Goal: Complete application form: Complete application form

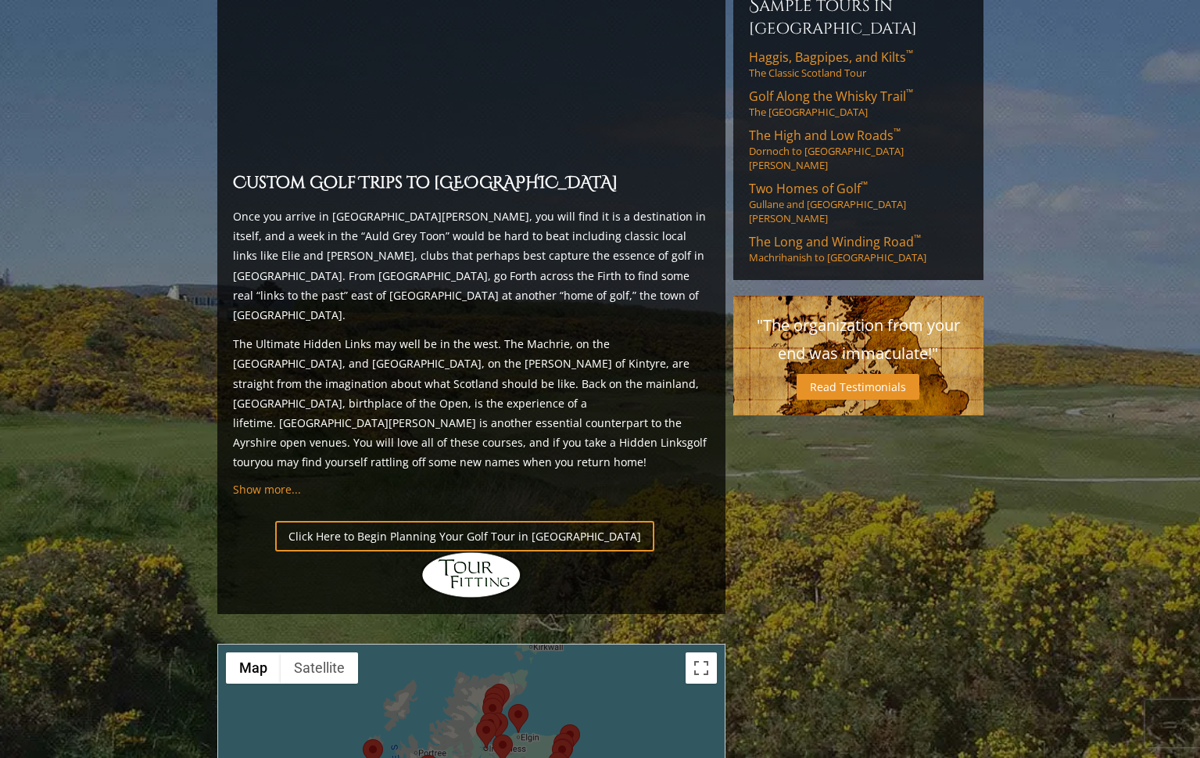
scroll to position [1328, 0]
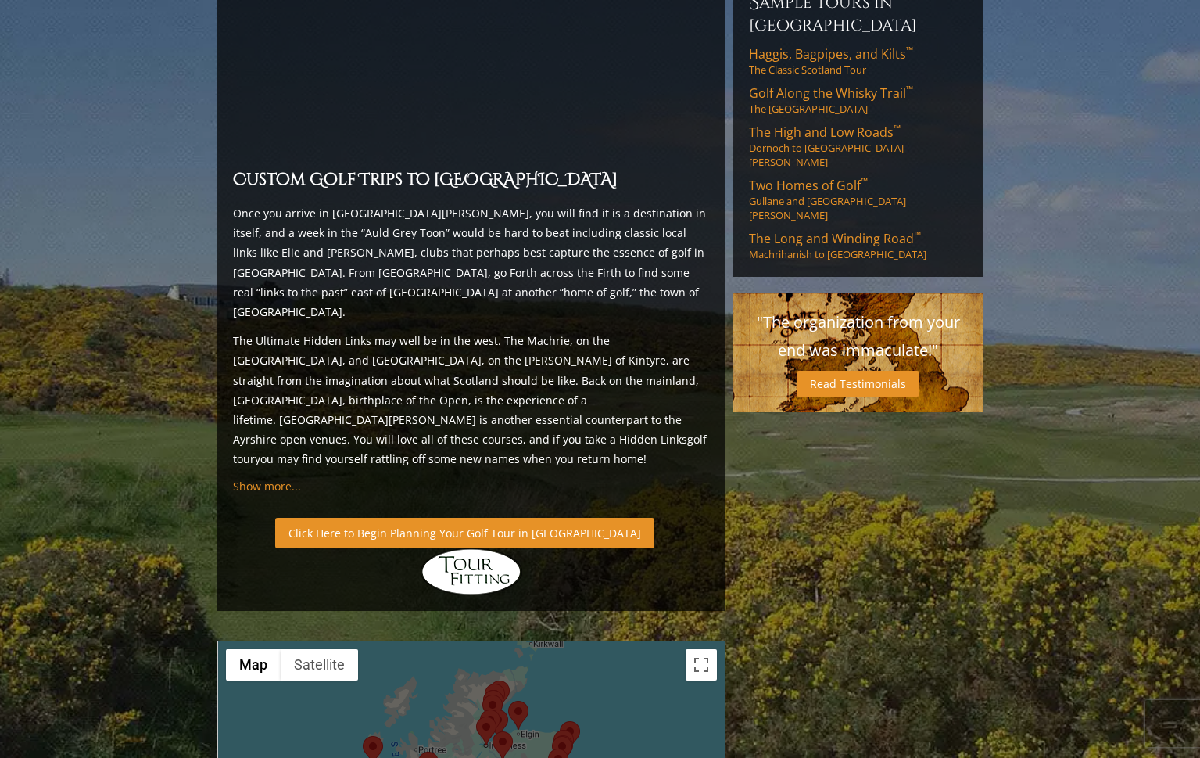
click at [447, 518] on link "Click Here to Begin Planning Your Golf Tour in Scotland" at bounding box center [464, 533] width 379 height 30
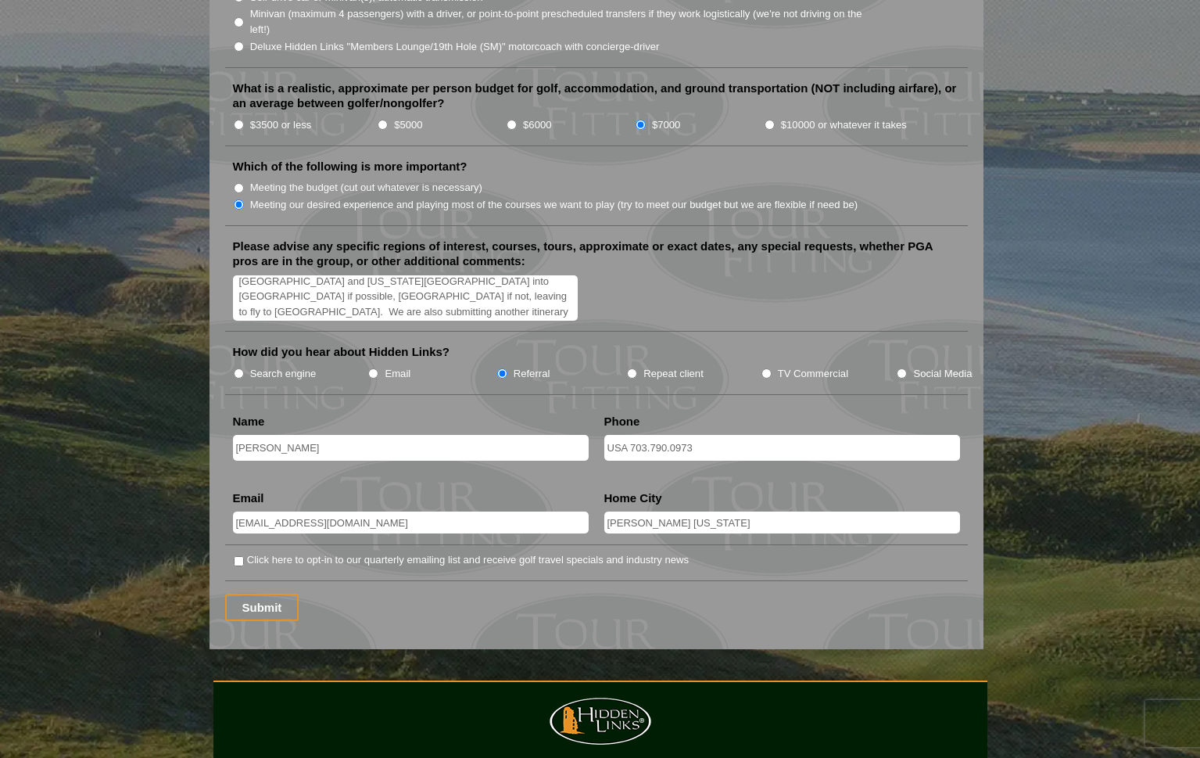
scroll to position [1944, 0]
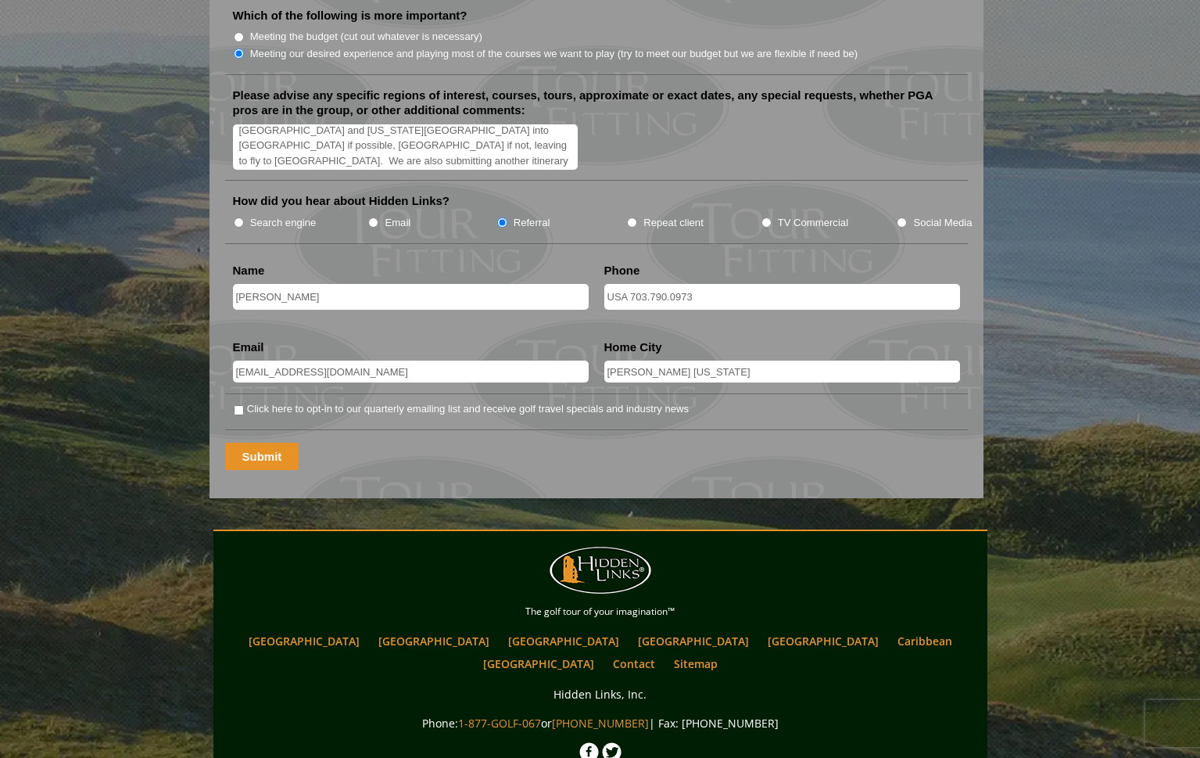
click at [245, 443] on input "Submit" at bounding box center [262, 456] width 74 height 27
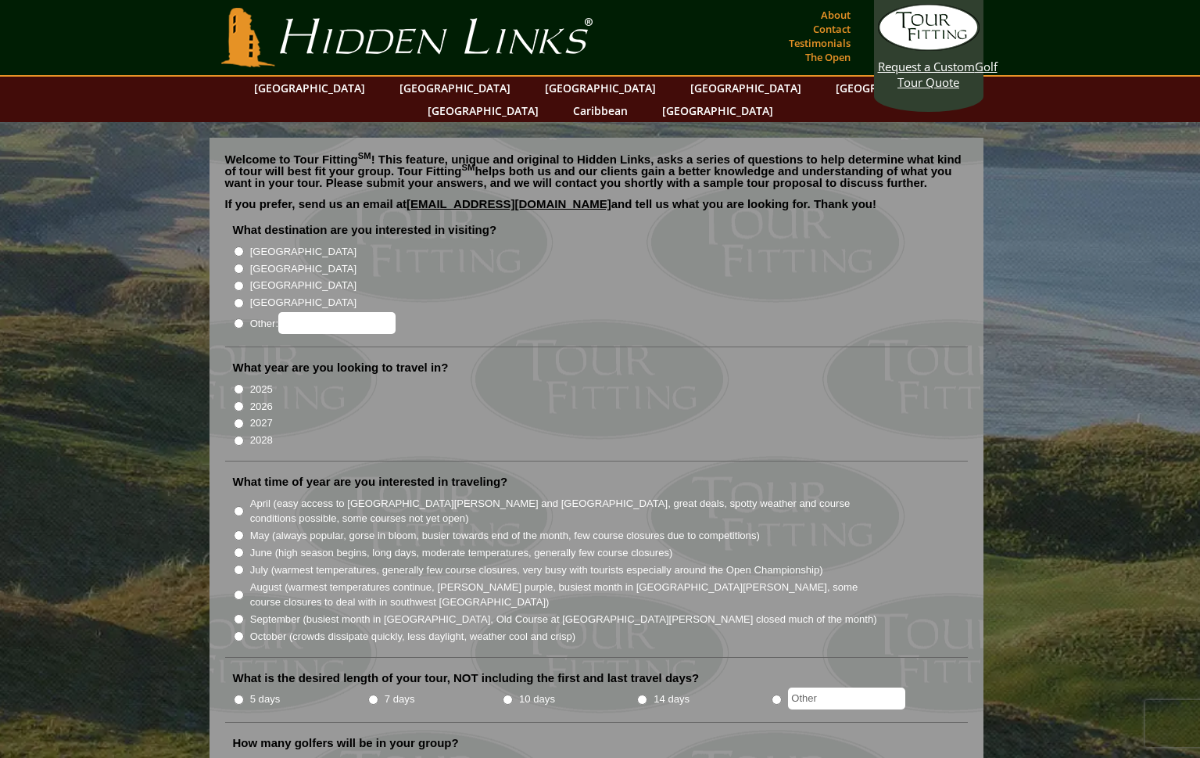
click at [239, 263] on input "[GEOGRAPHIC_DATA]" at bounding box center [239, 268] width 10 height 10
radio input "true"
click at [240, 401] on input "2026" at bounding box center [239, 406] width 10 height 10
radio input "true"
click at [234, 547] on input "June (high season begins, long days, moderate temperatures, generally few cours…" at bounding box center [239, 552] width 10 height 10
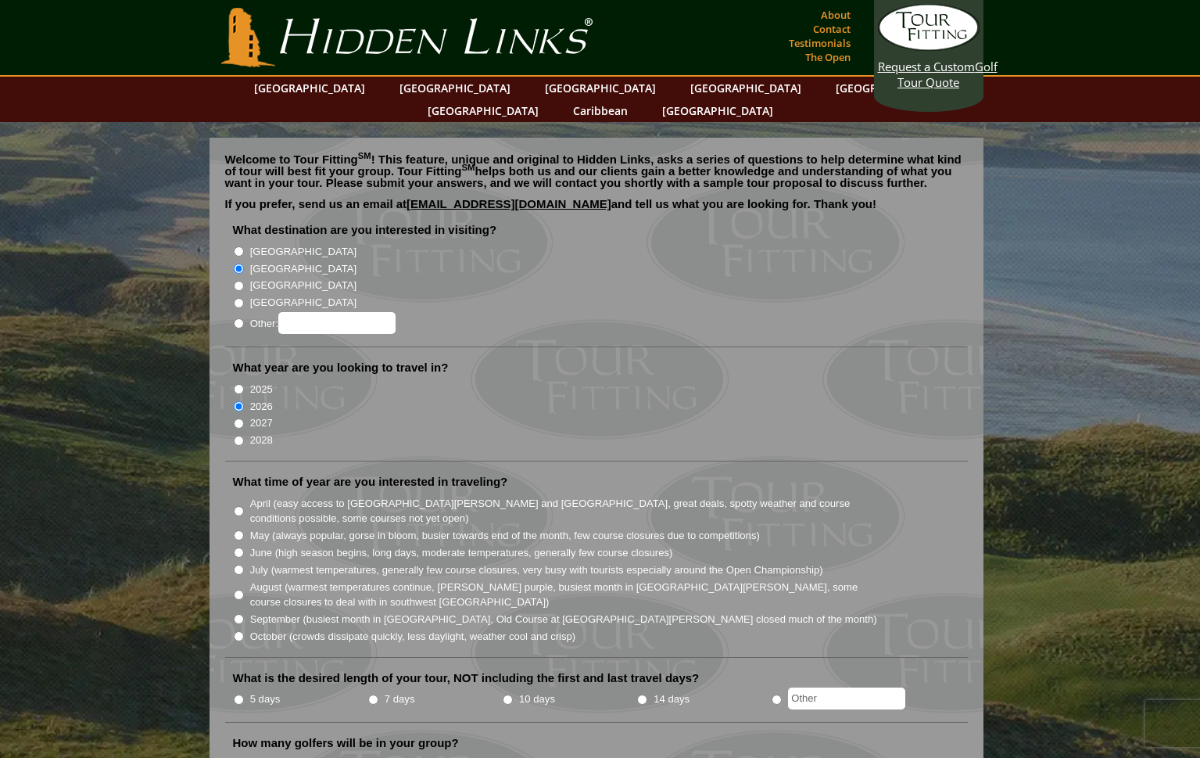
radio input "true"
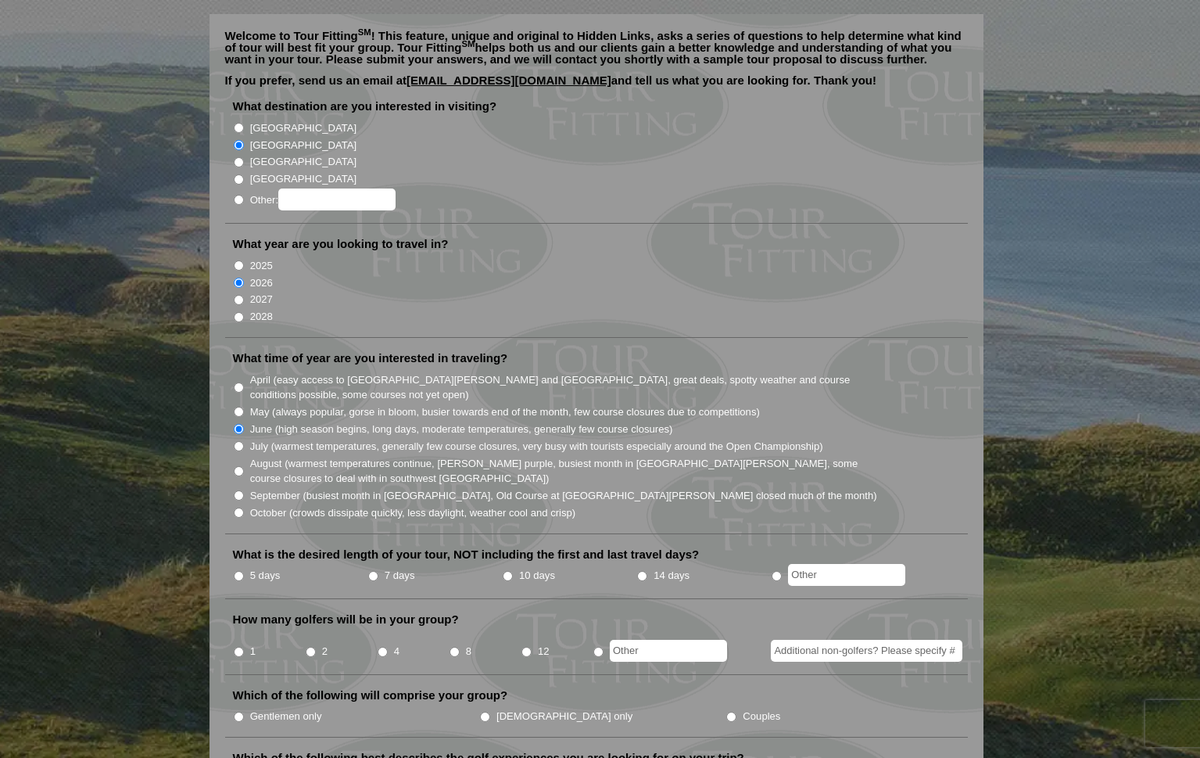
scroll to position [153, 0]
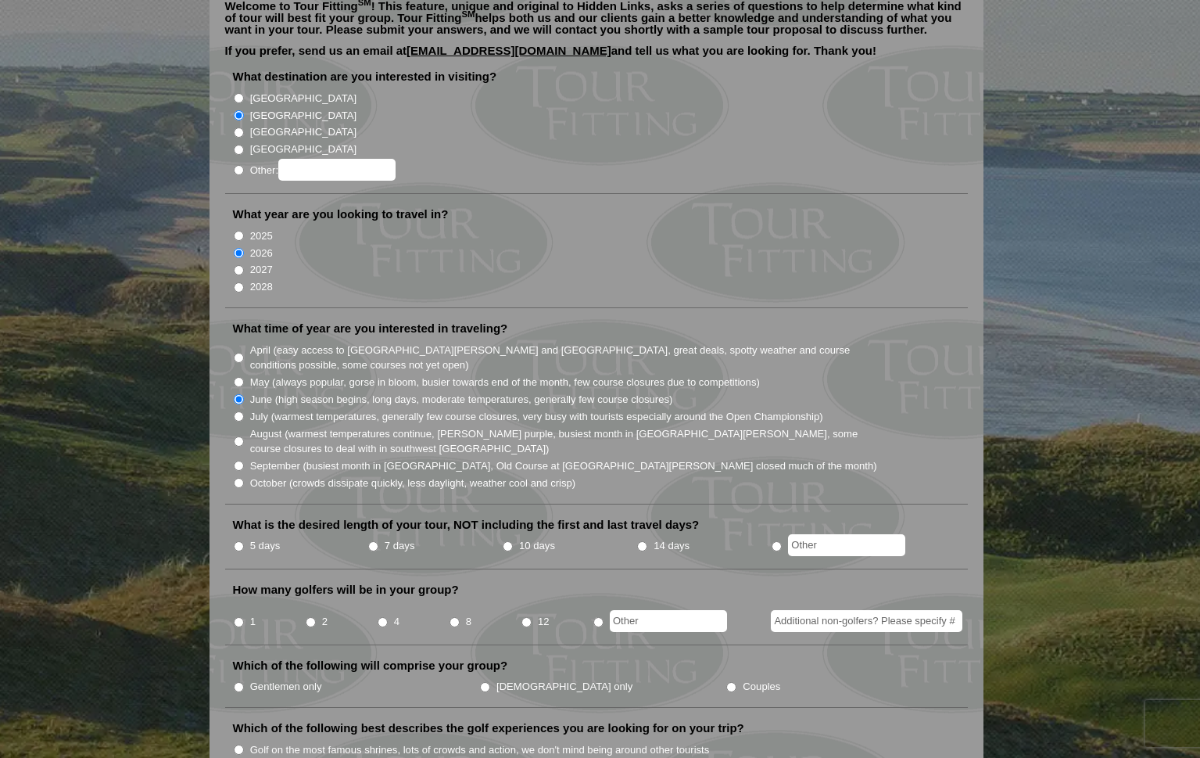
click at [507, 541] on input "10 days" at bounding box center [508, 546] width 10 height 10
radio input "true"
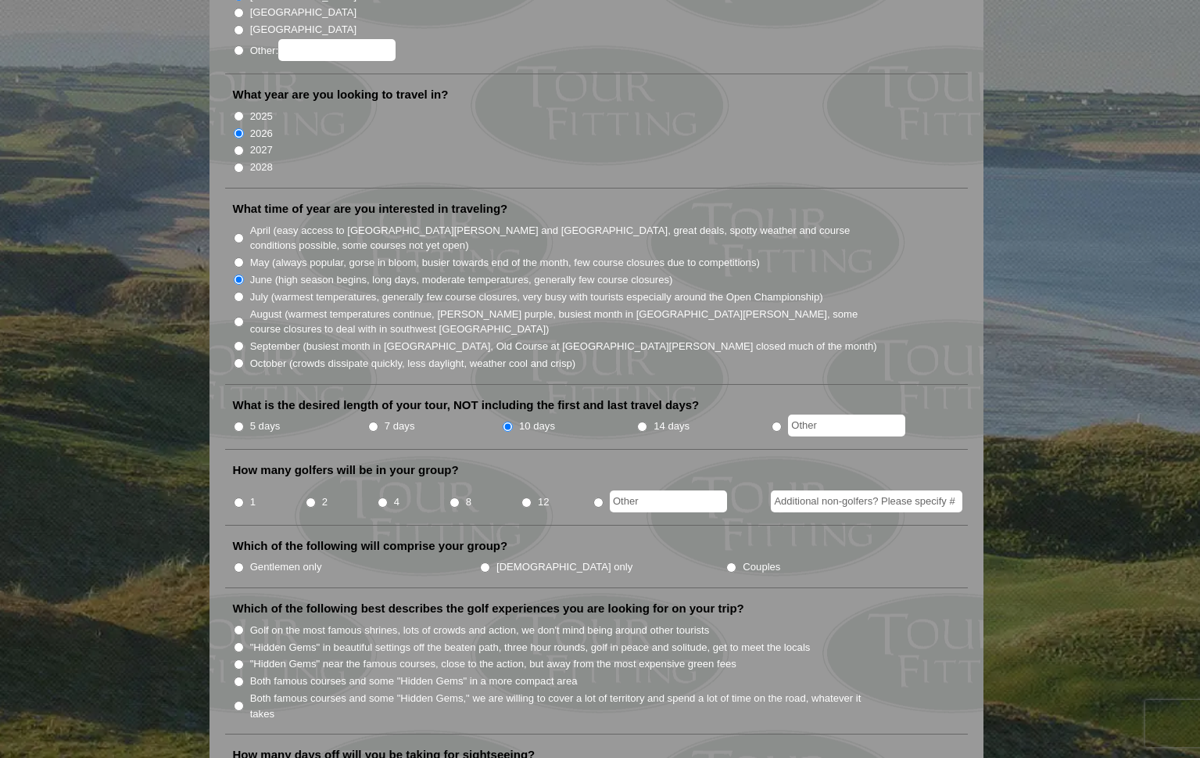
click at [306, 497] on input "2" at bounding box center [311, 502] width 10 height 10
radio input "true"
click at [238, 562] on input "Gentlemen only" at bounding box center [239, 567] width 10 height 10
radio input "true"
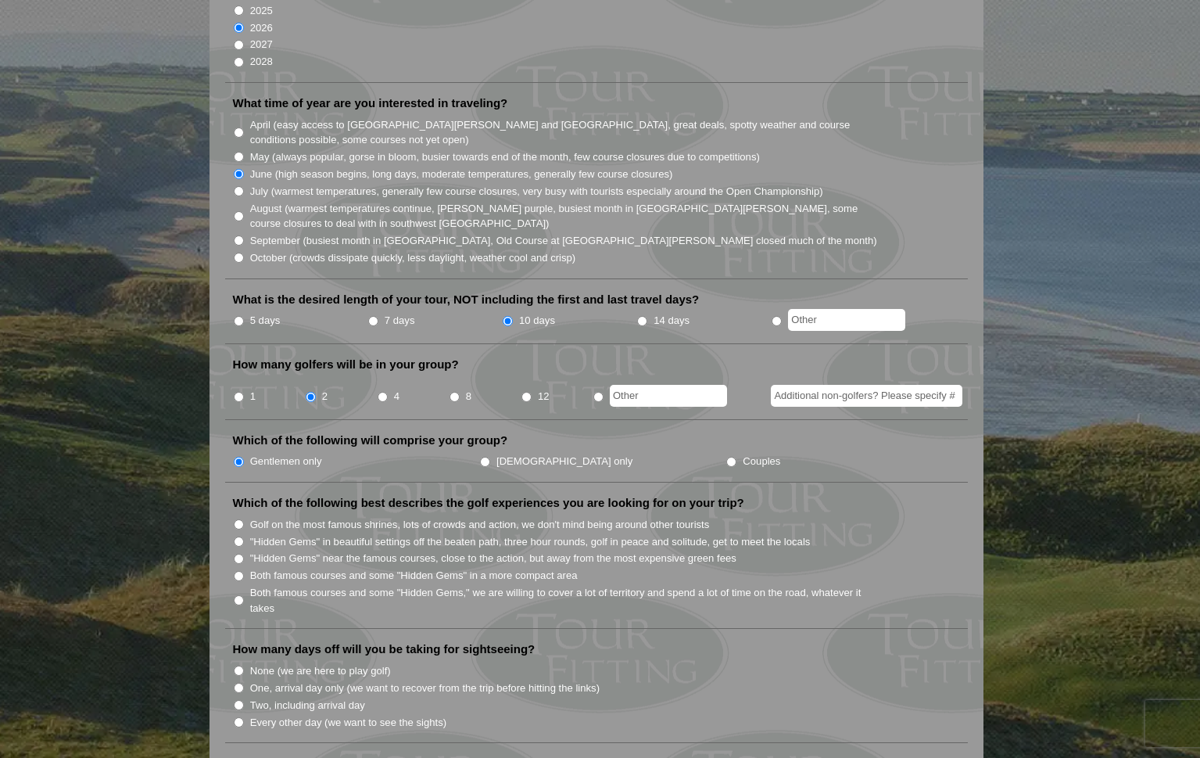
scroll to position [399, 0]
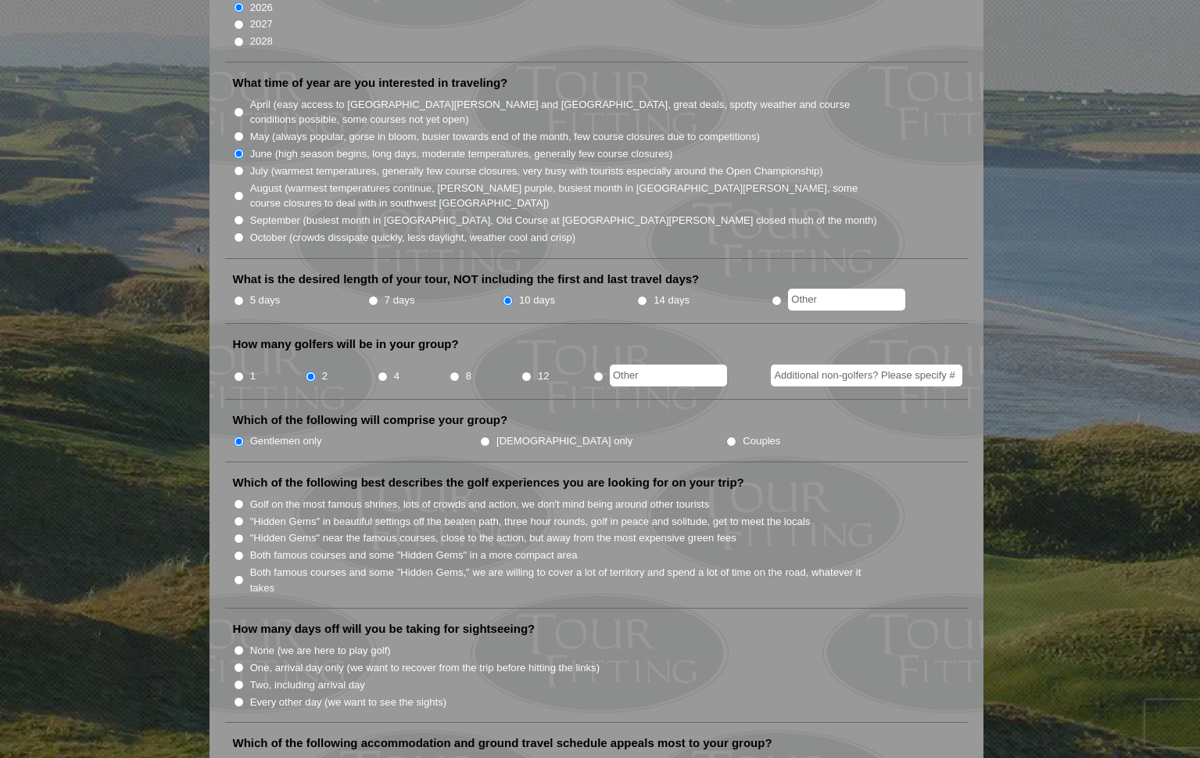
click at [236, 575] on input "Both famous courses and some "Hidden Gems," we are willing to cover a lot of te…" at bounding box center [239, 580] width 10 height 10
radio input "true"
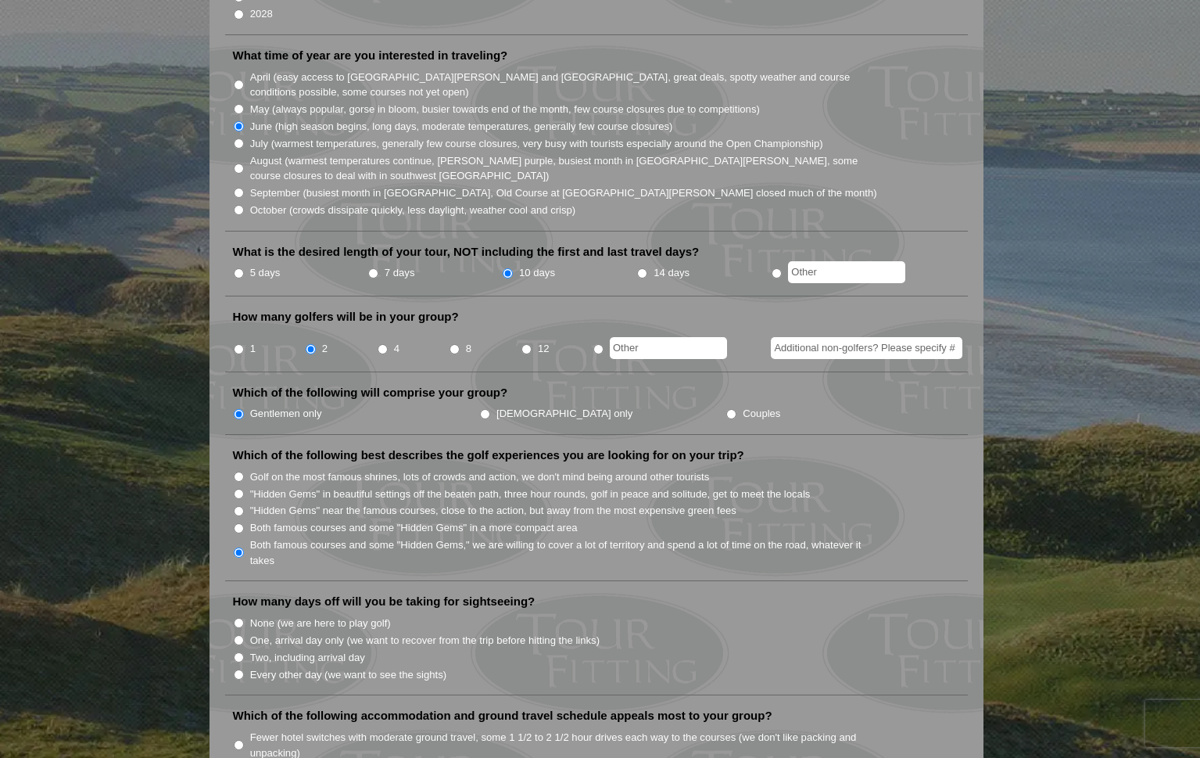
click at [237, 652] on input "Two, including arrival day" at bounding box center [239, 657] width 10 height 10
radio input "true"
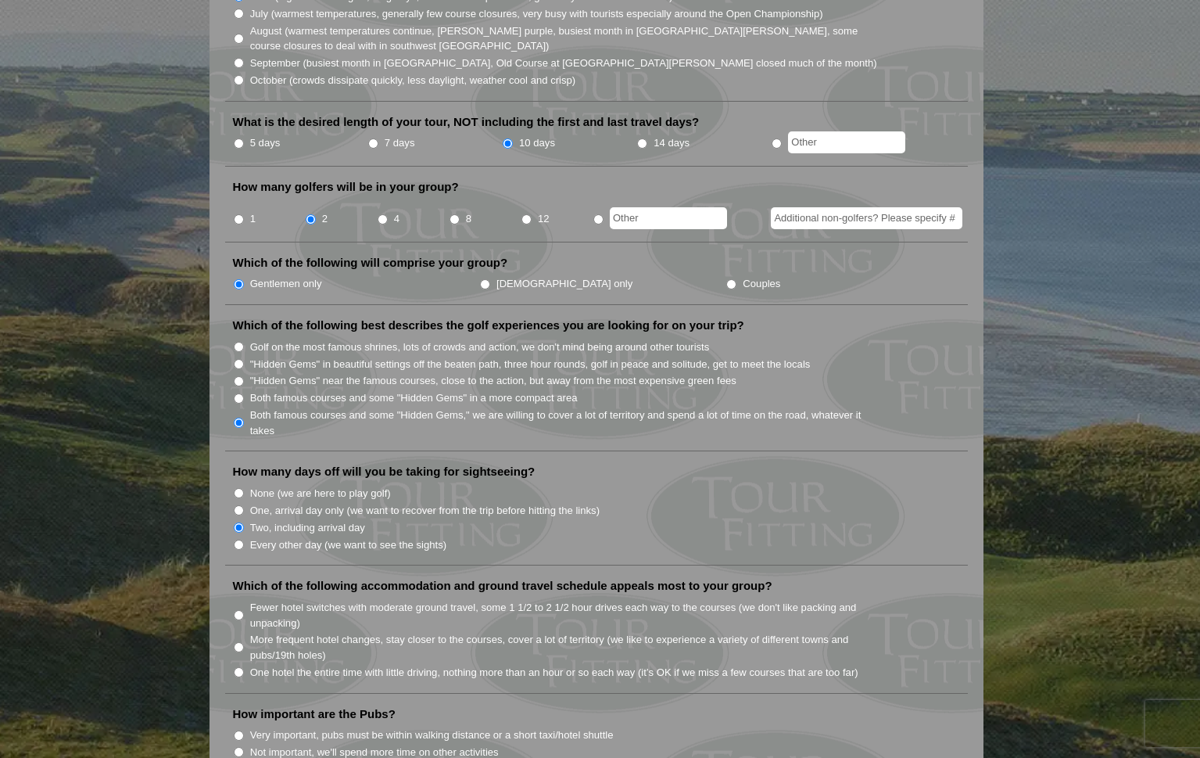
scroll to position [646, 0]
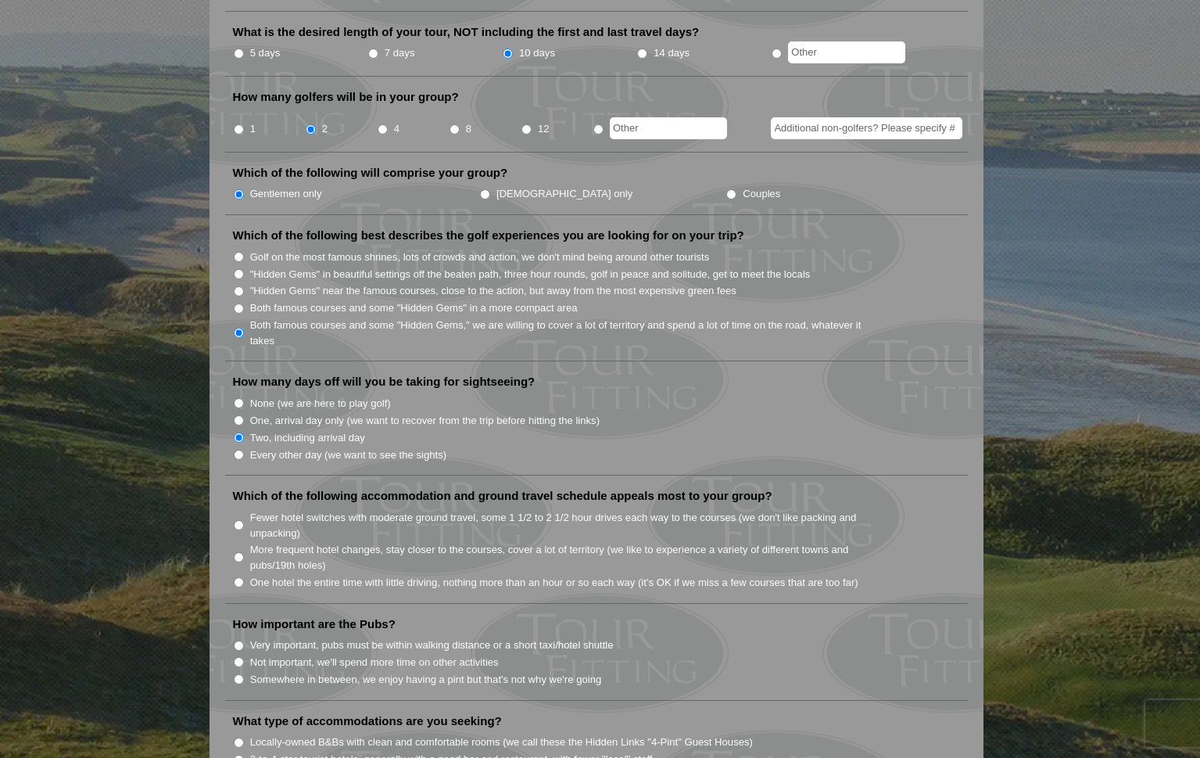
click at [234, 577] on input "One hotel the entire time with little driving, nothing more than an hour or so …" at bounding box center [239, 582] width 10 height 10
radio input "true"
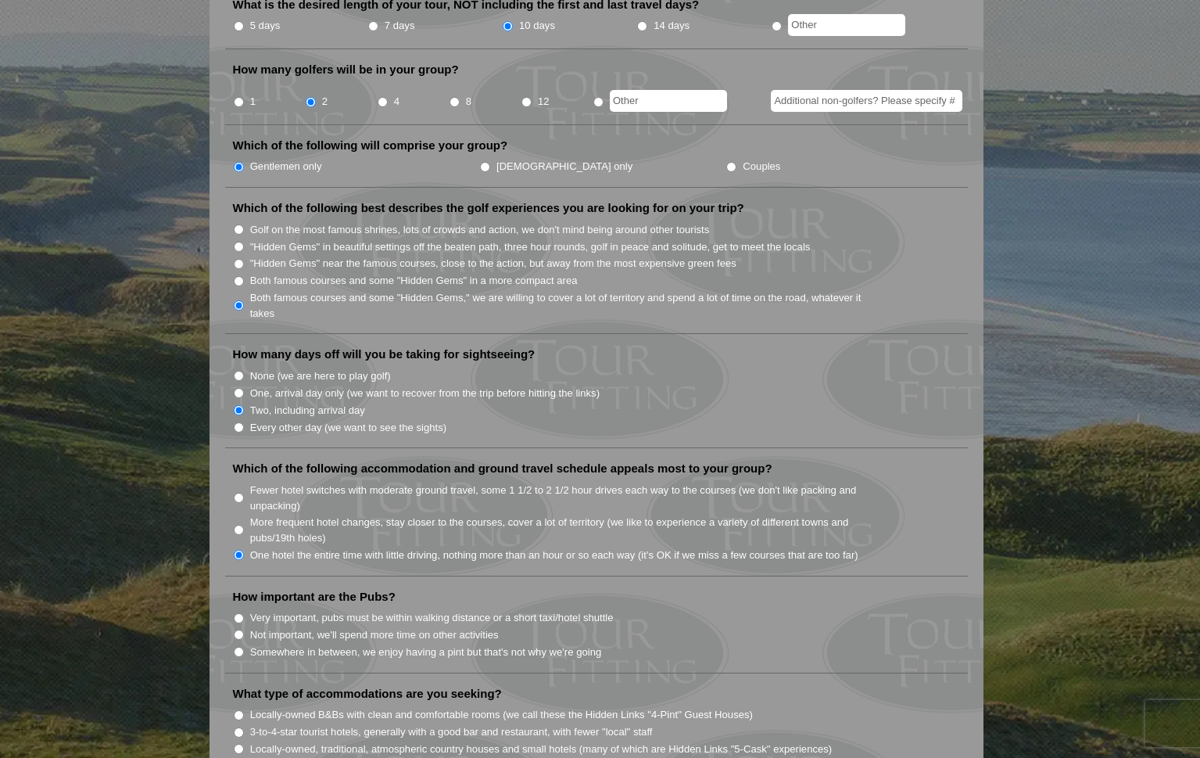
click at [241, 629] on input "Not important, we'll spend more time on other activities" at bounding box center [239, 634] width 10 height 10
radio input "true"
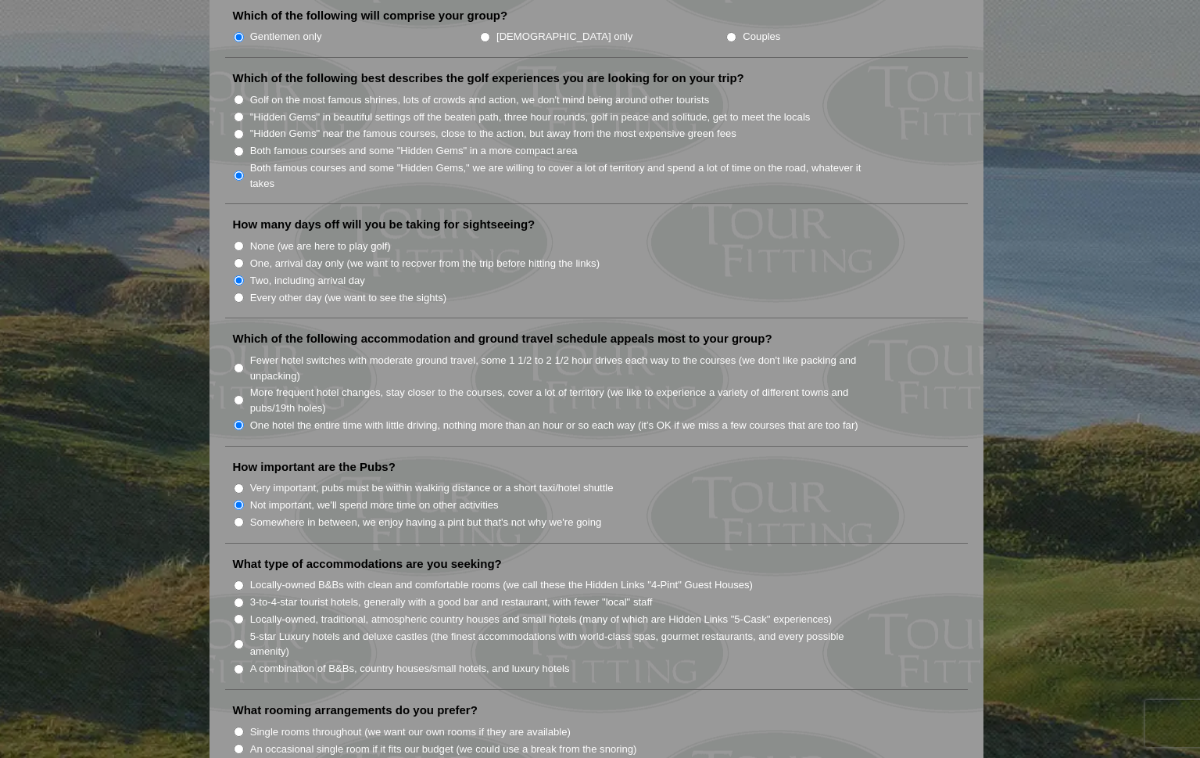
scroll to position [933, 0]
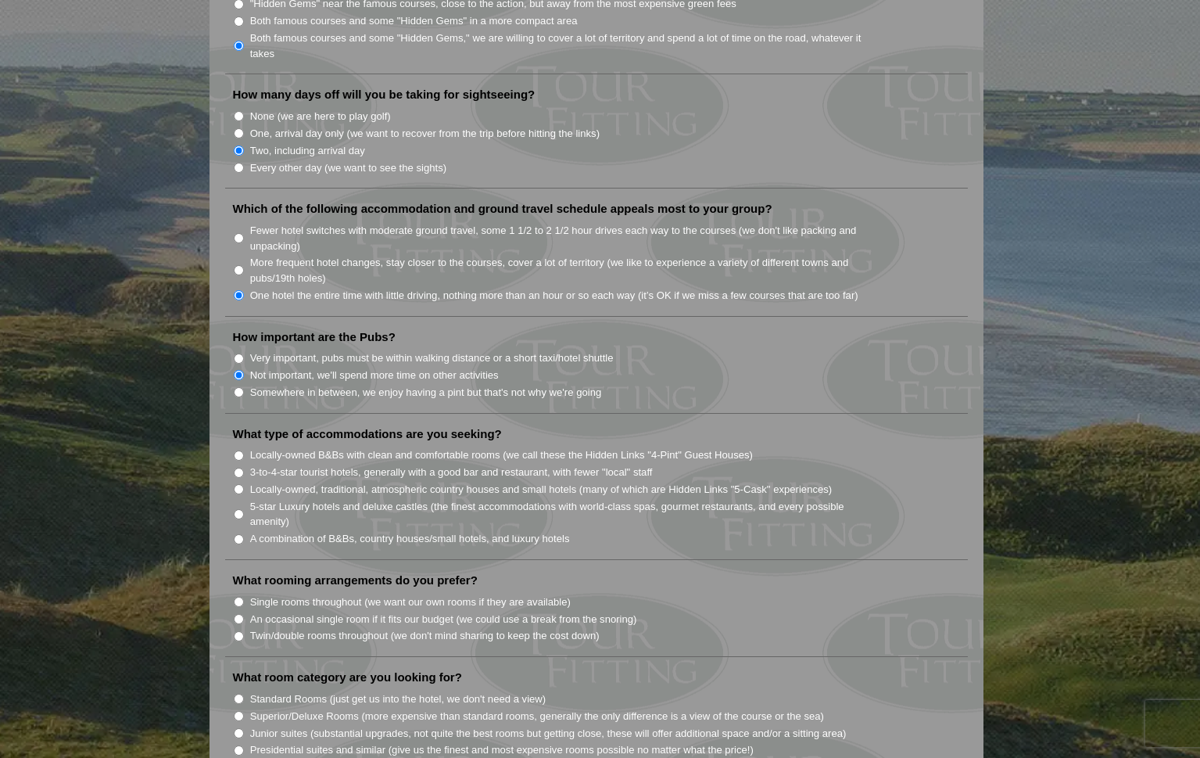
click at [238, 484] on input "Locally-owned, traditional, atmospheric country houses and small hotels (many o…" at bounding box center [239, 489] width 10 height 10
radio input "true"
click at [242, 597] on input "Single rooms throughout (we want our own rooms if they are available)" at bounding box center [239, 602] width 10 height 10
radio input "true"
click at [239, 693] on input "Standard Rooms (just get us into the hotel, we don't need a view)" at bounding box center [239, 698] width 10 height 10
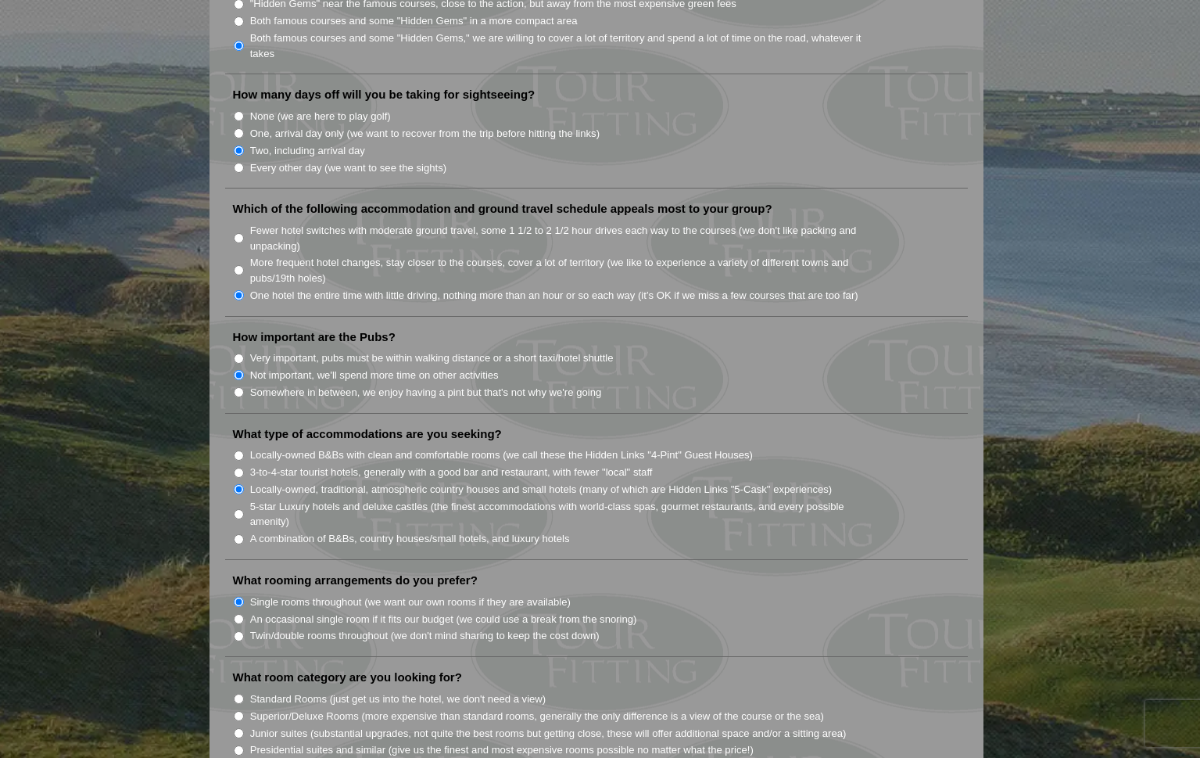
radio input "true"
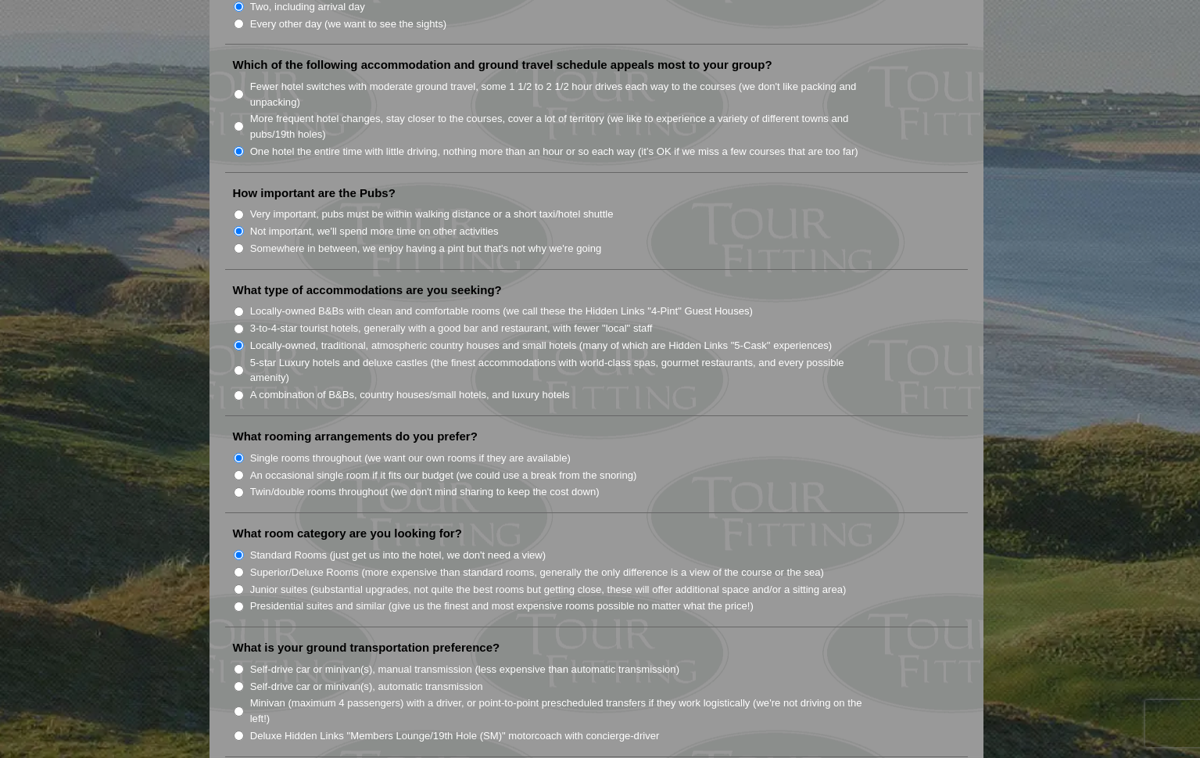
scroll to position [1106, 0]
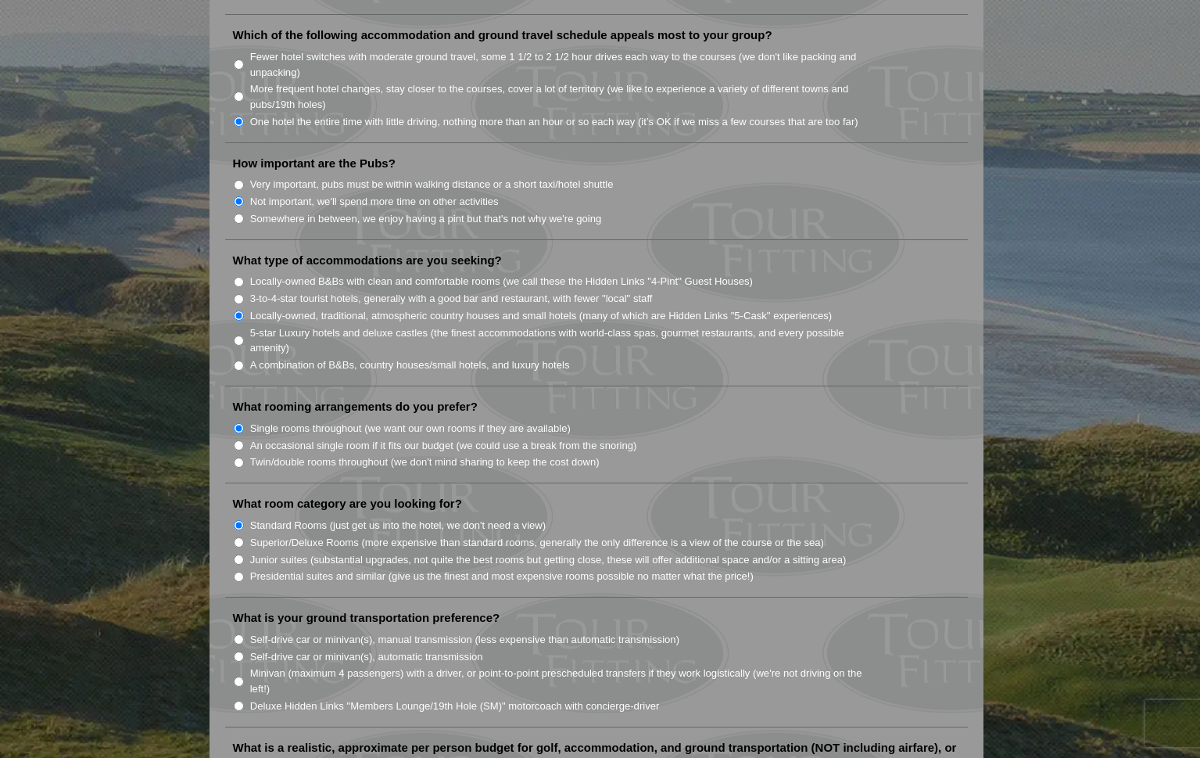
click at [238, 634] on input "Self-drive car or minivan(s), manual transmission (less expensive than automati…" at bounding box center [239, 639] width 10 height 10
radio input "true"
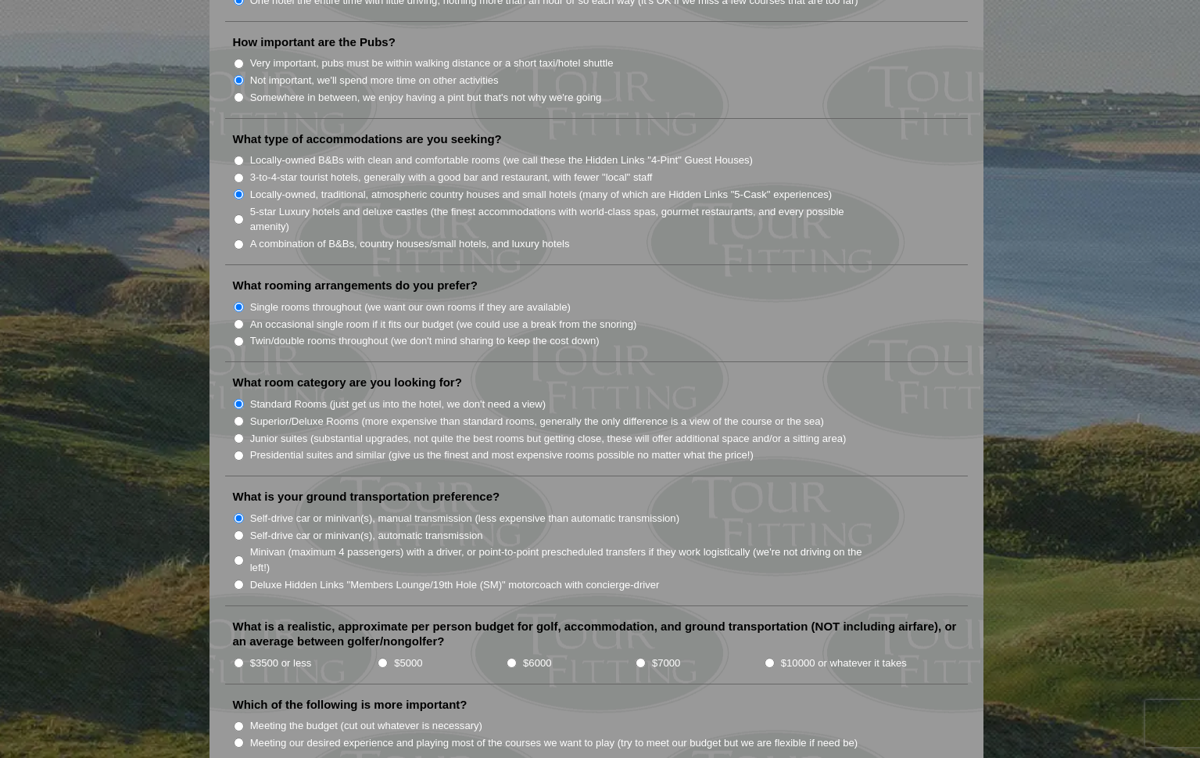
click at [638, 658] on input "$7000" at bounding box center [641, 663] width 10 height 10
radio input "true"
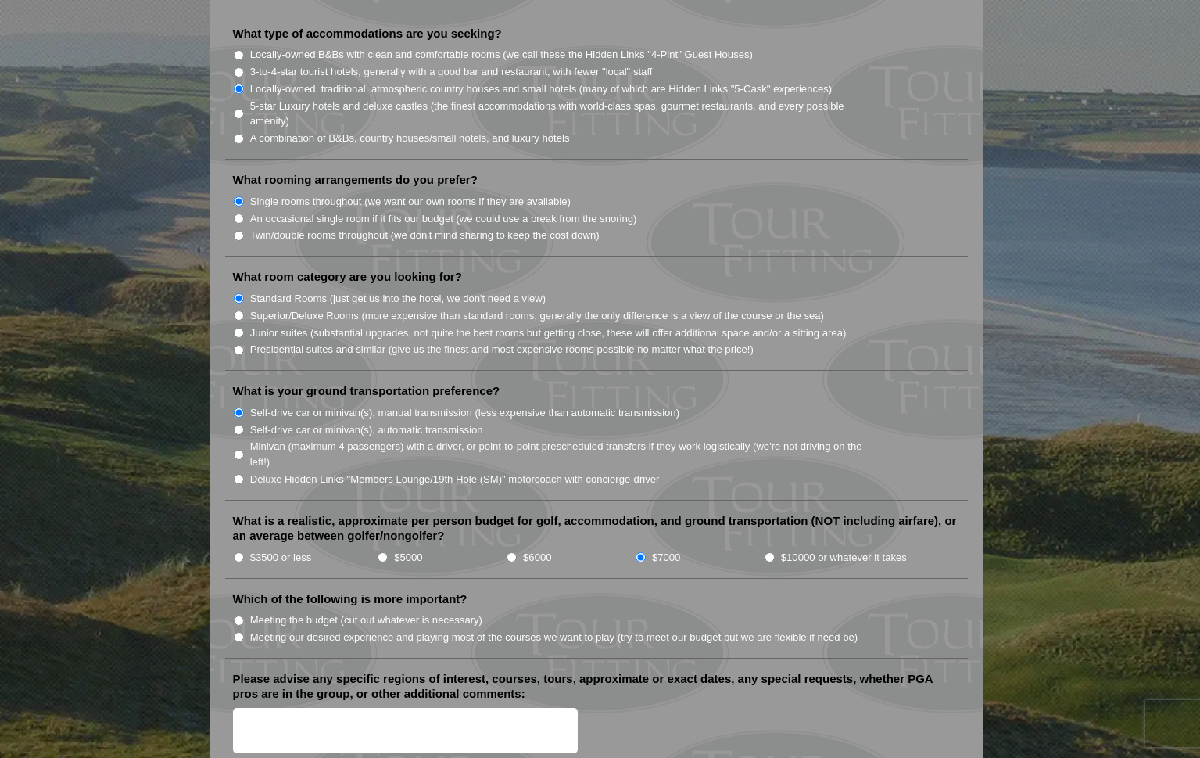
scroll to position [1356, 0]
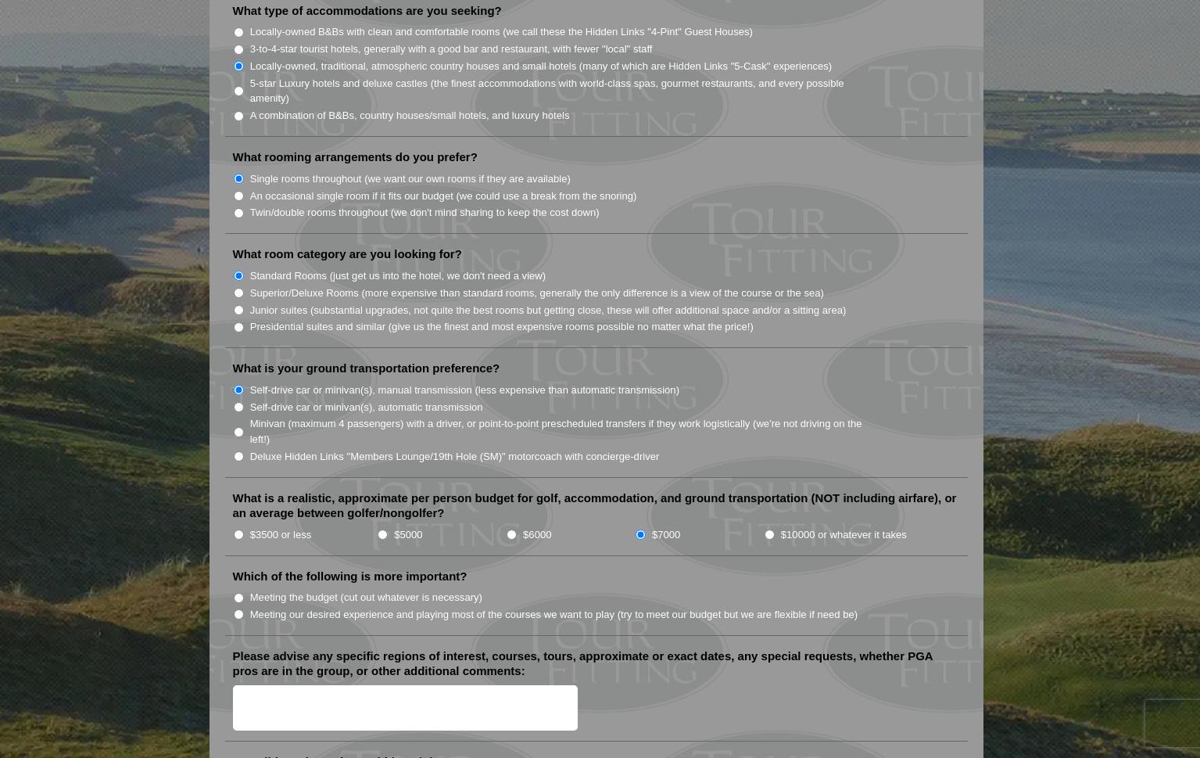
click at [236, 609] on input "Meeting our desired experience and playing most of the courses we want to play …" at bounding box center [239, 614] width 10 height 10
radio input "true"
click at [254, 685] on textarea "Please advise any specific regions of interest, courses, tours, approximate or …" at bounding box center [406, 708] width 346 height 46
type textarea "P"
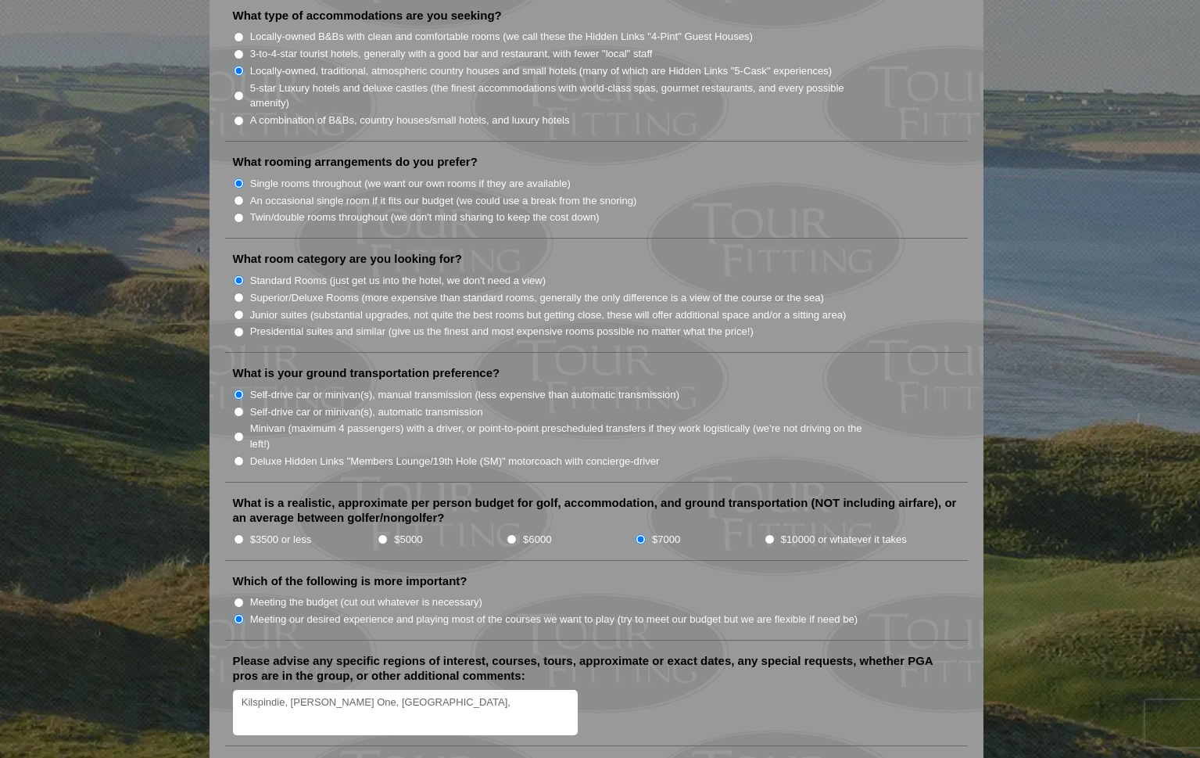
scroll to position [1427, 0]
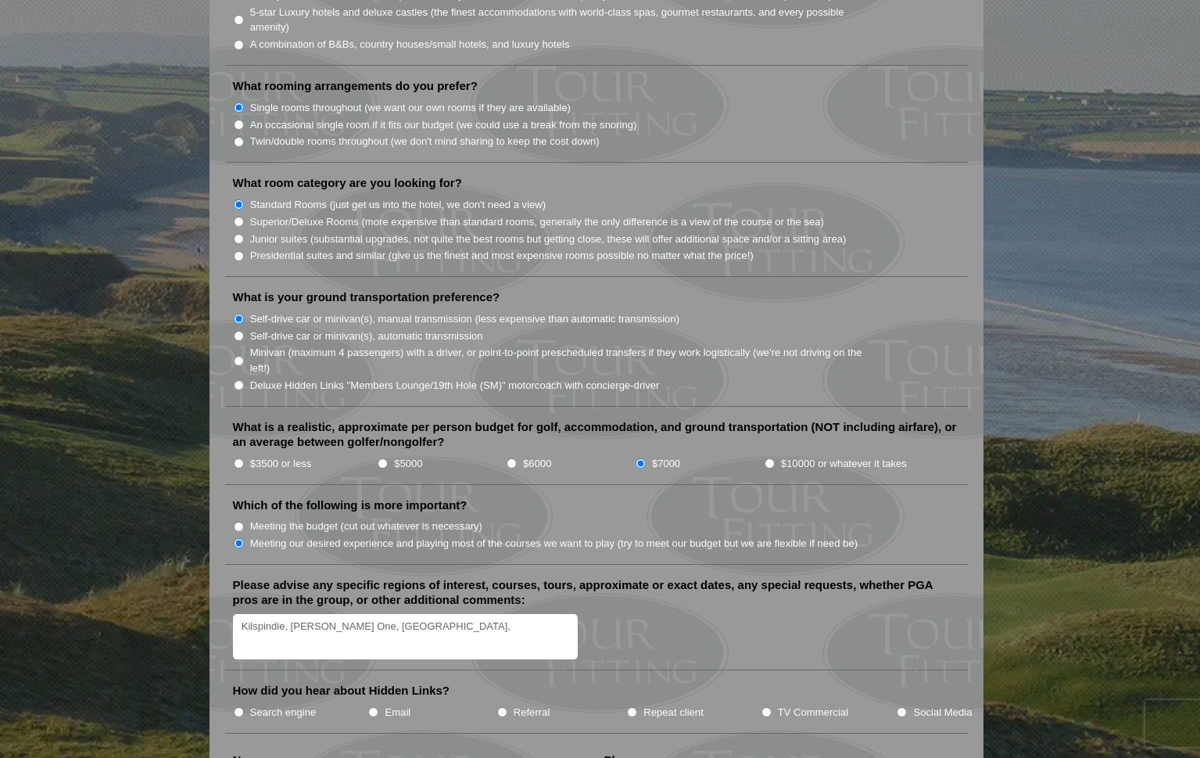
type textarea "Kilspindie, [PERSON_NAME] One, [GEOGRAPHIC_DATA],"
click at [499, 707] on input "Referral" at bounding box center [502, 712] width 10 height 10
radio input "true"
click at [427, 614] on textarea "Kilspindie, [PERSON_NAME] One, [GEOGRAPHIC_DATA]," at bounding box center [406, 637] width 346 height 46
click at [317, 614] on textarea "Kilspindie, [PERSON_NAME] One, [GEOGRAPHIC_DATA]," at bounding box center [406, 637] width 346 height 46
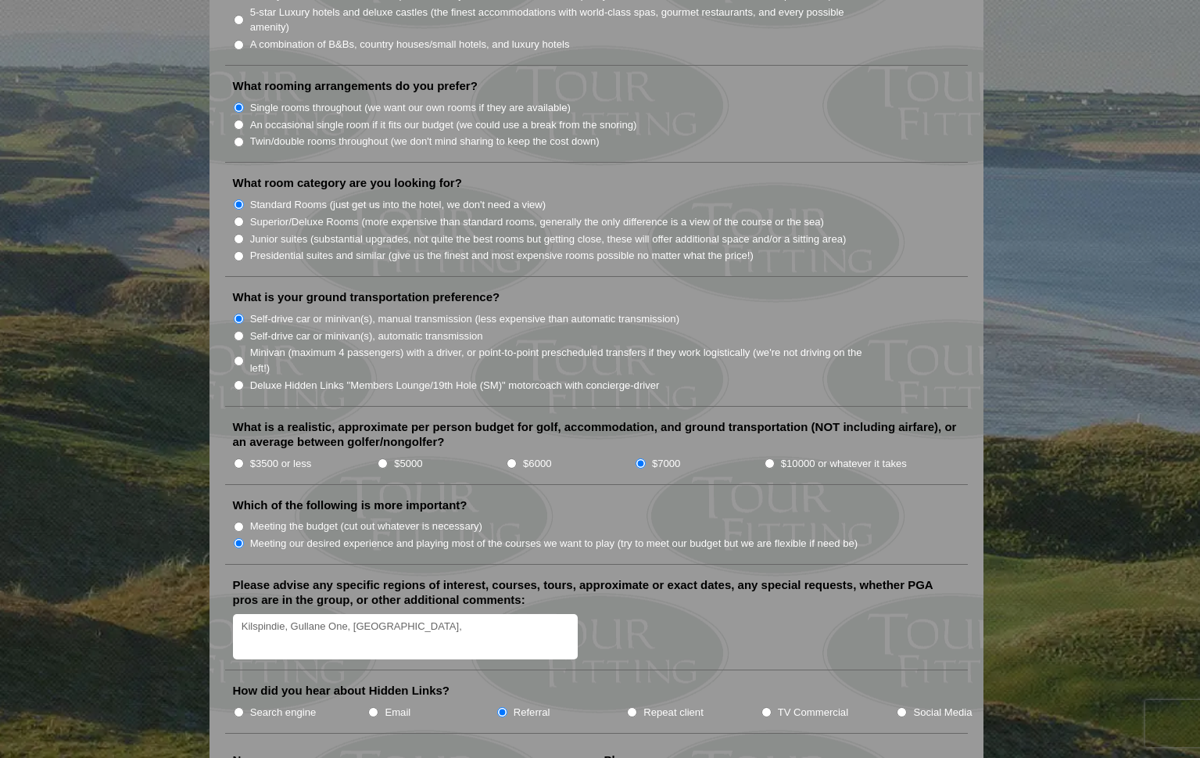
click at [434, 614] on textarea "Kilspindie, Gullane One, [GEOGRAPHIC_DATA]," at bounding box center [406, 637] width 346 height 46
click at [362, 614] on textarea "Kilspindie, [GEOGRAPHIC_DATA], [GEOGRAPHIC_DATA], [GEOGRAPHIC_DATA] AND EITHER …" at bounding box center [406, 637] width 346 height 46
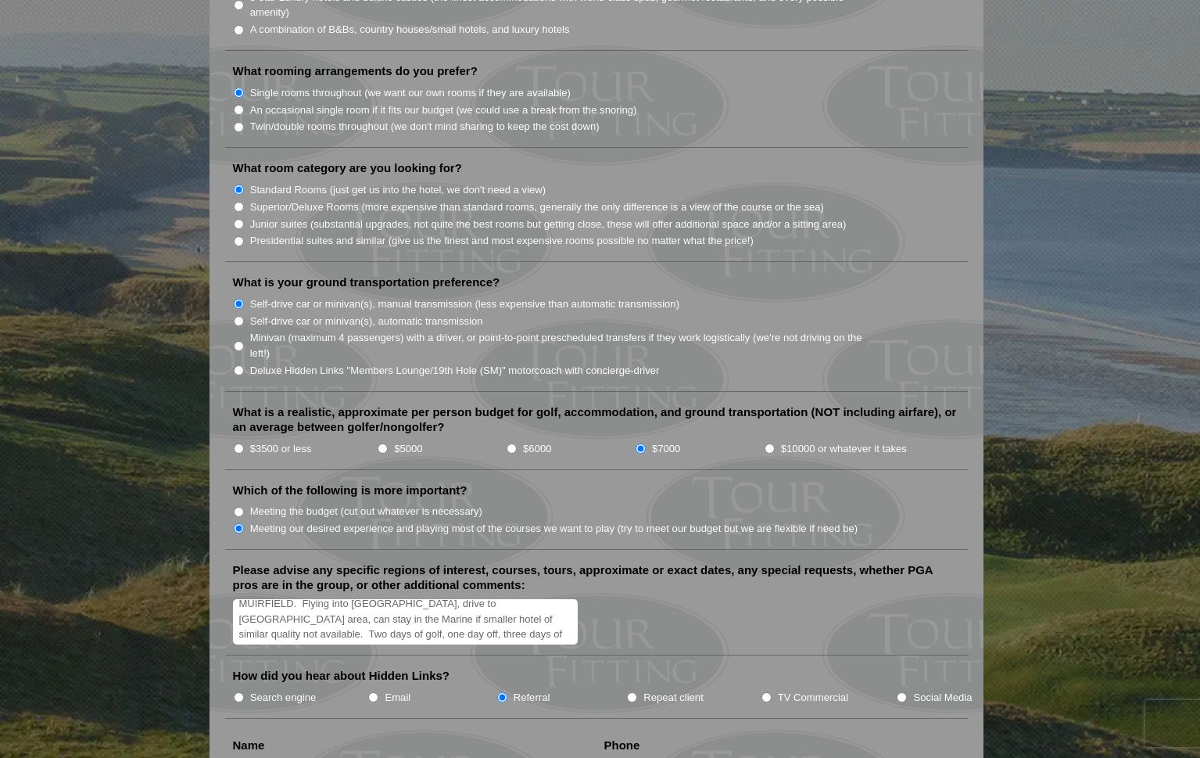
scroll to position [1471, 0]
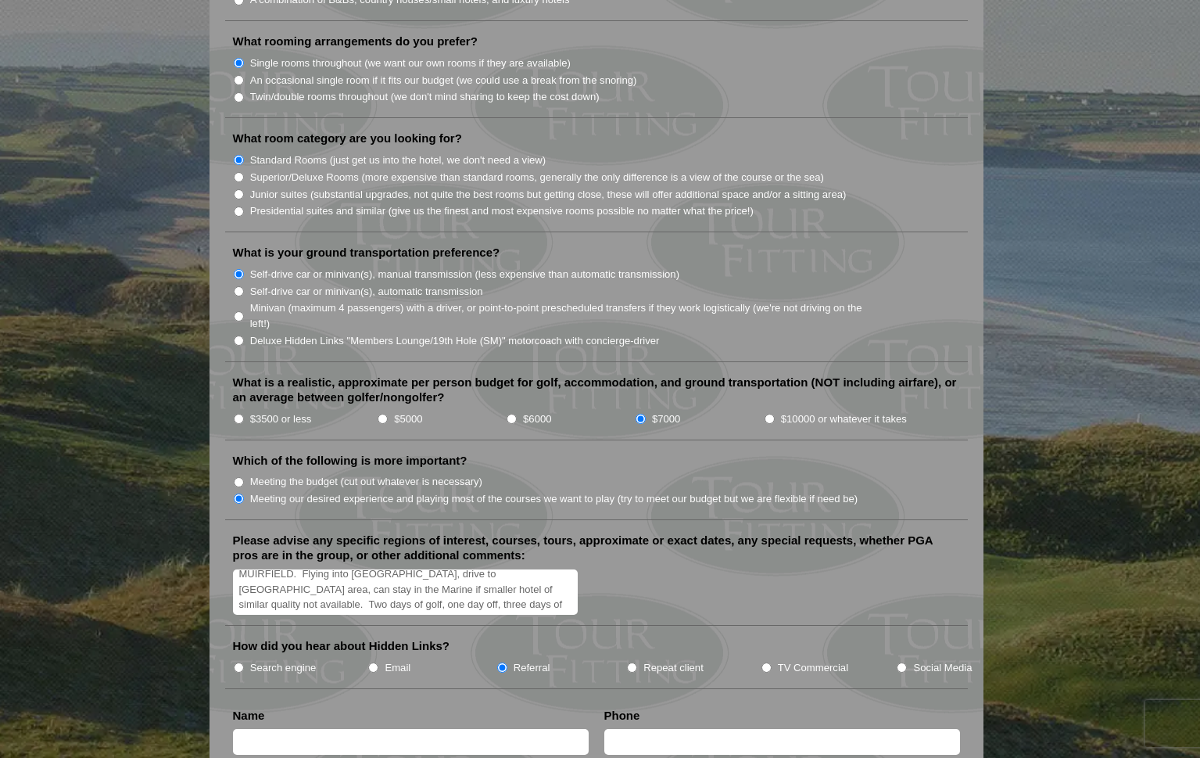
type textarea "Kilspindie, [GEOGRAPHIC_DATA], [GEOGRAPHIC_DATA], [GEOGRAPHIC_DATA] AND EITHER …"
type input "[PERSON_NAME]"
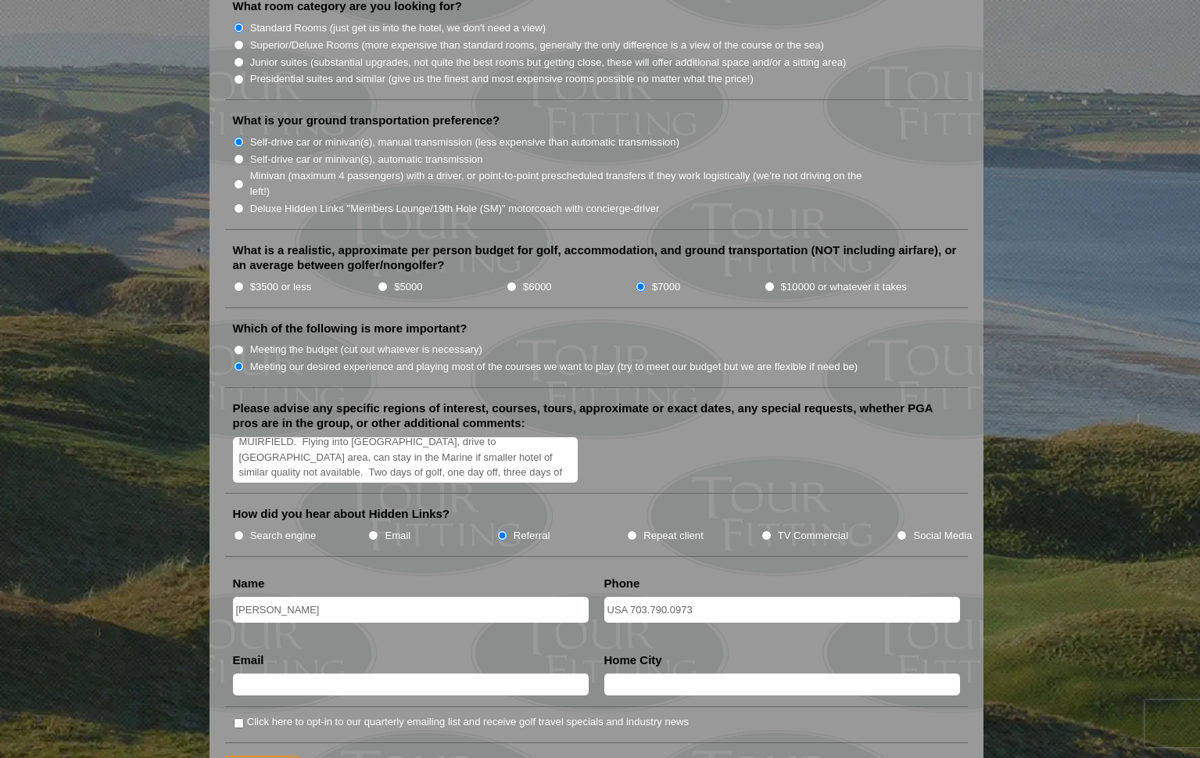
type input "USA 703.790.0973"
type input "[EMAIL_ADDRESS][DOMAIN_NAME]"
type input "[PERSON_NAME] [US_STATE]"
click at [491, 437] on textarea "Kilspindie, [GEOGRAPHIC_DATA], [GEOGRAPHIC_DATA], [GEOGRAPHIC_DATA] AND EITHER …" at bounding box center [406, 460] width 346 height 46
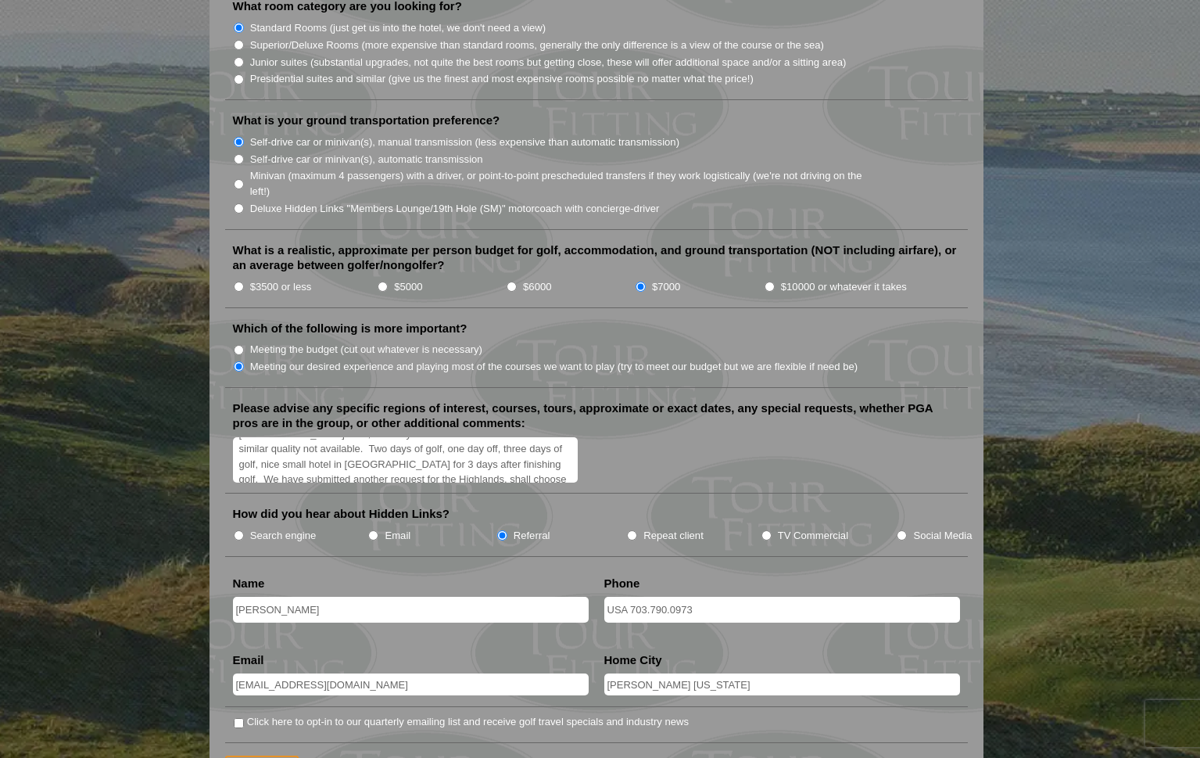
type textarea "Kilspindie, [GEOGRAPHIC_DATA], [GEOGRAPHIC_DATA], [GEOGRAPHIC_DATA] AND EITHER …"
click at [629, 530] on input "Repeat client" at bounding box center [632, 535] width 10 height 10
radio input "true"
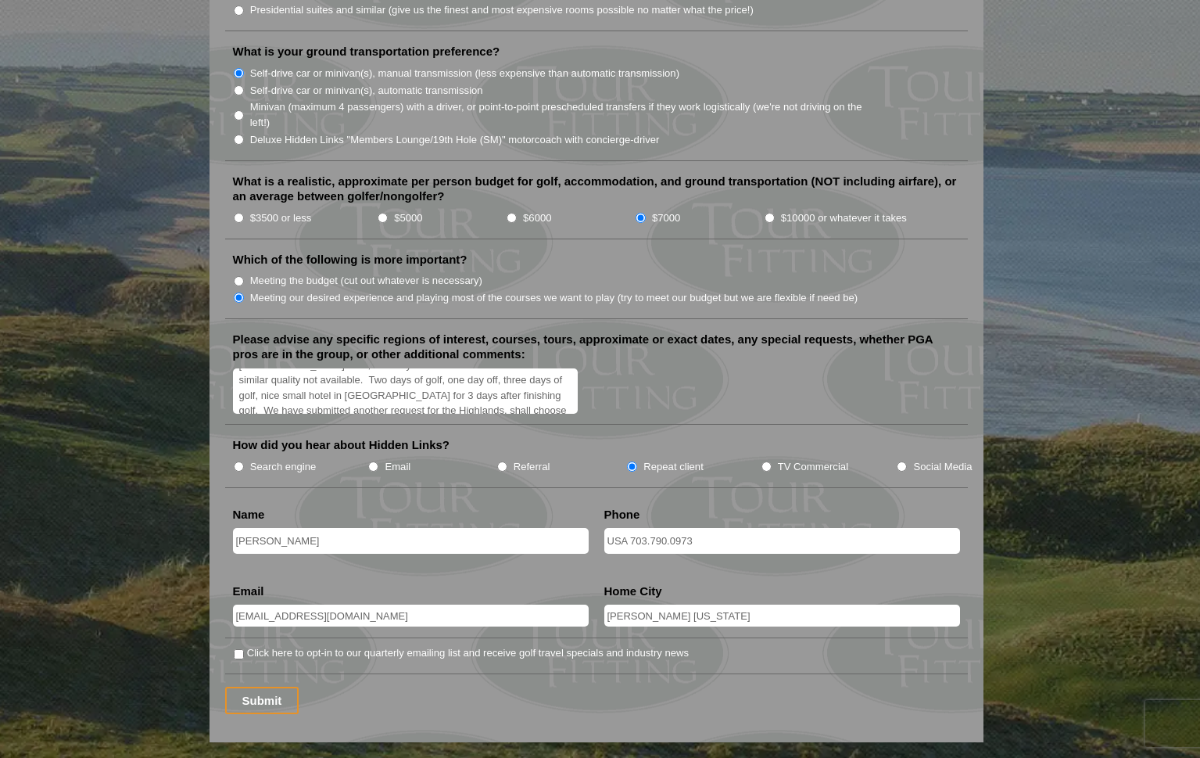
scroll to position [1700, 0]
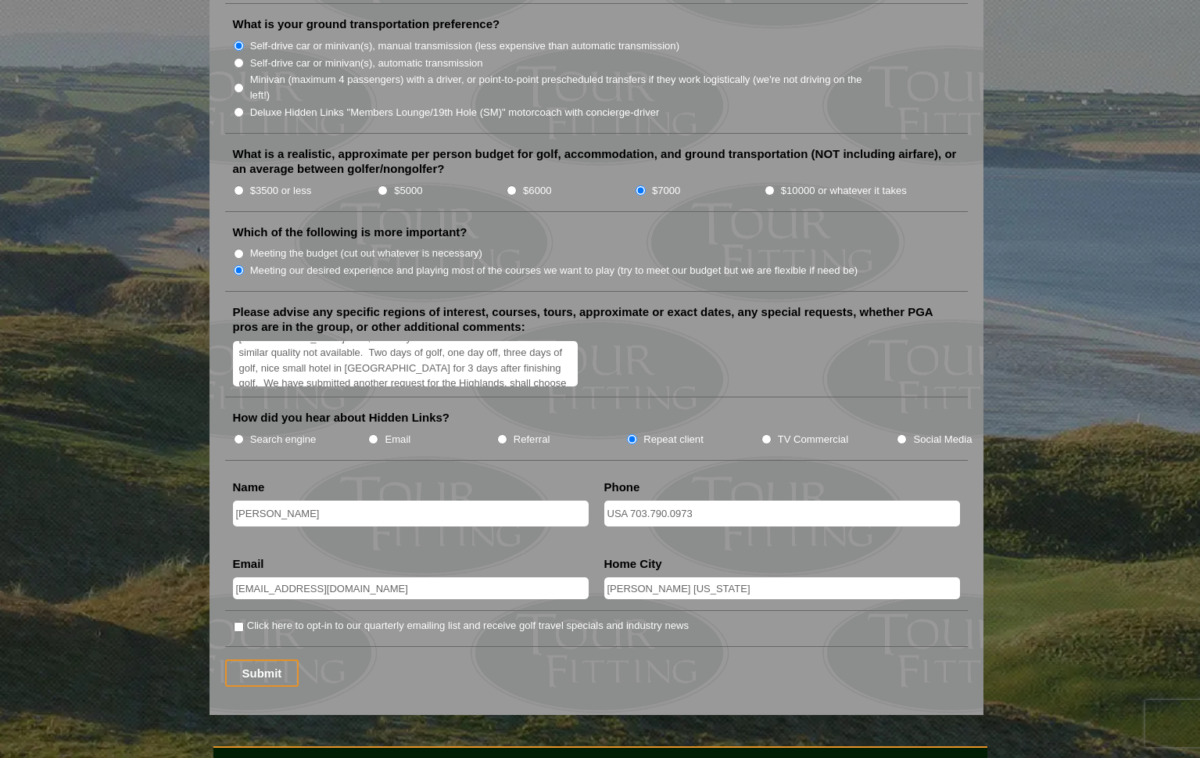
click at [501, 434] on input "Referral" at bounding box center [502, 439] width 10 height 10
radio input "true"
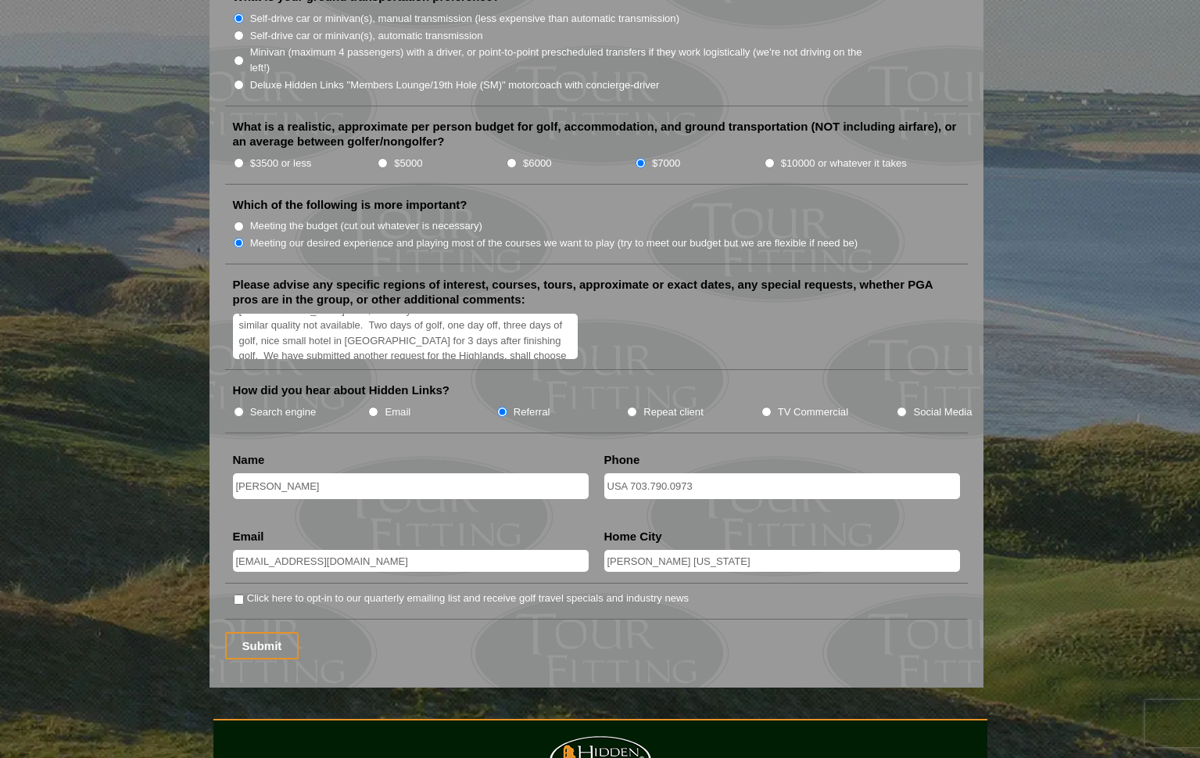
scroll to position [1750, 0]
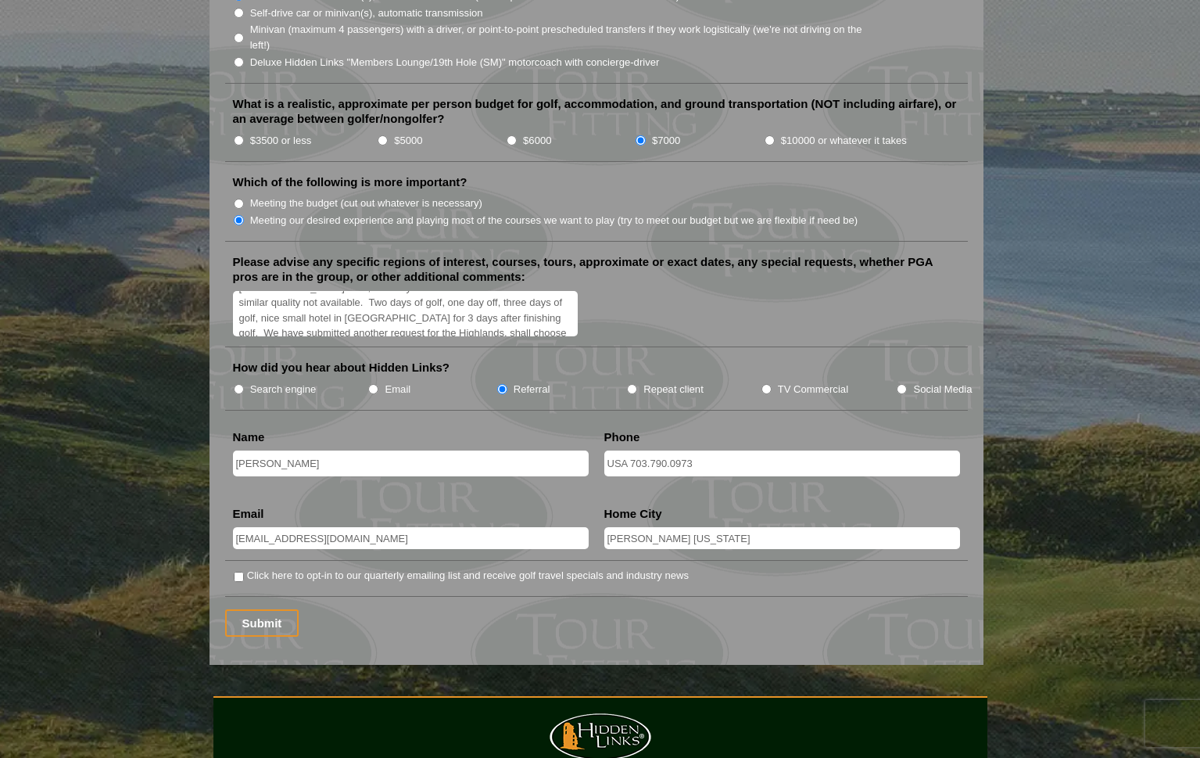
click at [439, 291] on textarea "Kilspindie, [GEOGRAPHIC_DATA], [GEOGRAPHIC_DATA], [GEOGRAPHIC_DATA] AND EITHER …" at bounding box center [406, 314] width 346 height 46
type textarea "Kilspindie, [GEOGRAPHIC_DATA], [GEOGRAPHIC_DATA], [GEOGRAPHIC_DATA] AND EITHER …"
click at [256, 609] on input "Submit" at bounding box center [262, 622] width 74 height 27
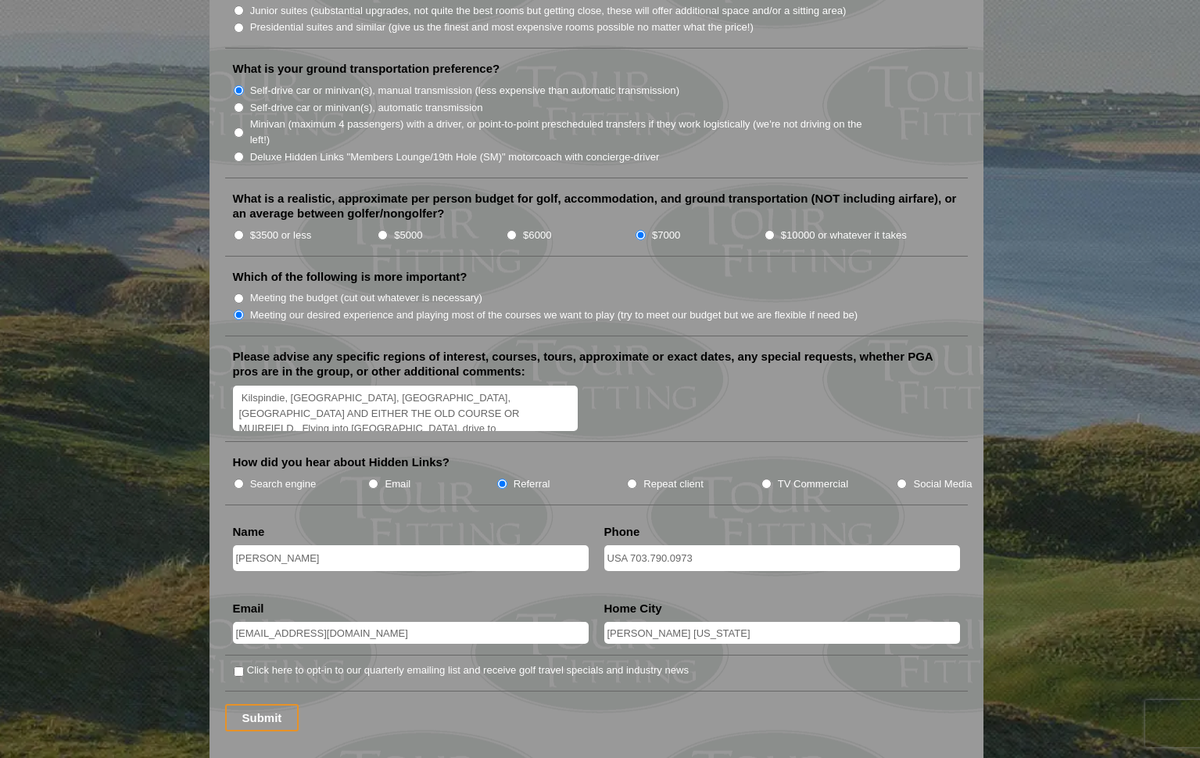
scroll to position [1710, 0]
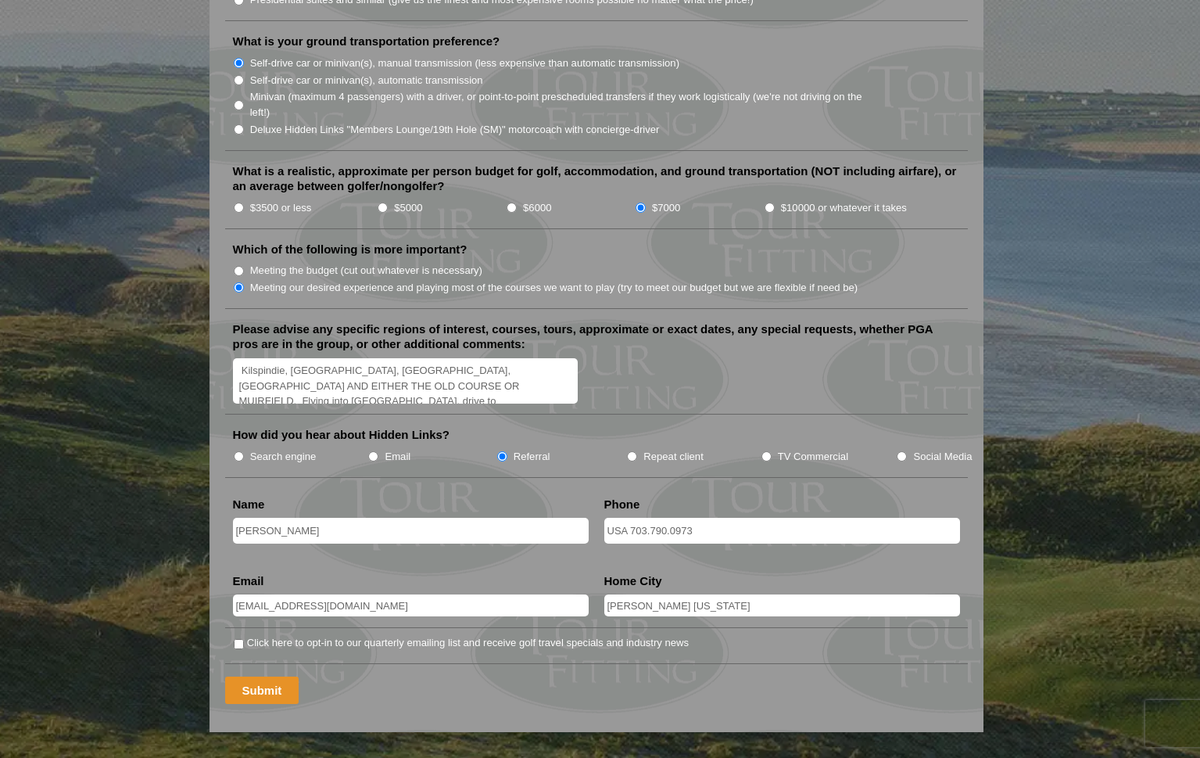
click at [256, 676] on input "Submit" at bounding box center [262, 689] width 74 height 27
